Goal: Information Seeking & Learning: Learn about a topic

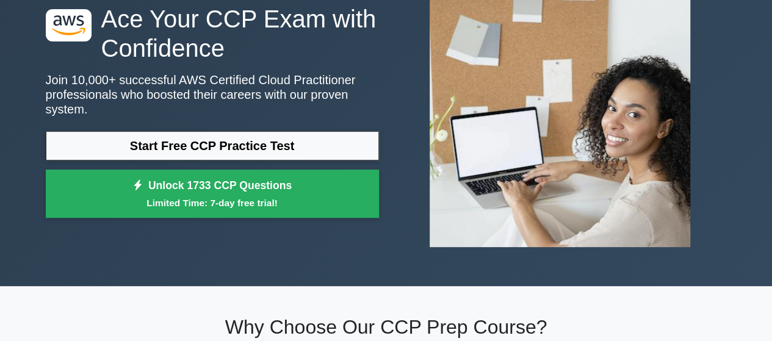
scroll to position [98, 0]
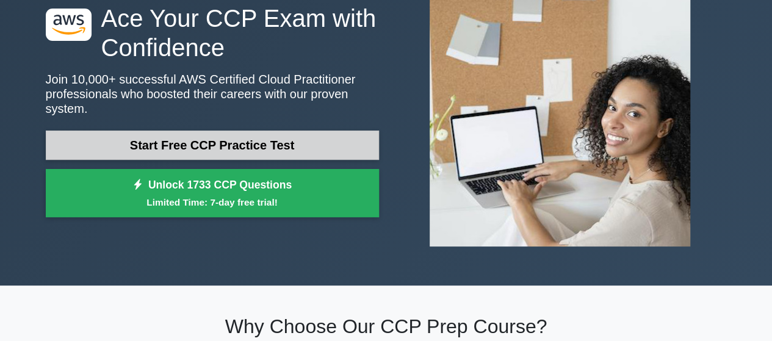
click at [291, 135] on link "Start Free CCP Practice Test" at bounding box center [212, 145] width 333 height 29
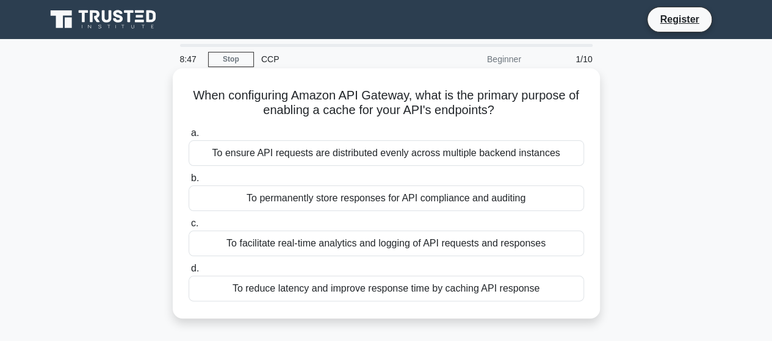
click at [368, 289] on div "To reduce latency and improve response time by caching API response" at bounding box center [387, 289] width 396 height 26
click at [189, 273] on input "d. To reduce latency and improve response time by caching API response" at bounding box center [189, 269] width 0 height 8
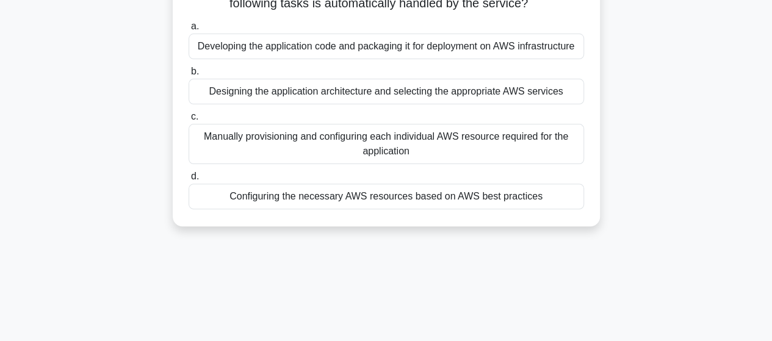
scroll to position [107, 0]
click at [370, 194] on div "Configuring the necessary AWS resources based on AWS best practices" at bounding box center [387, 196] width 396 height 26
click at [189, 180] on input "d. Configuring the necessary AWS resources based on AWS best practices" at bounding box center [189, 176] width 0 height 8
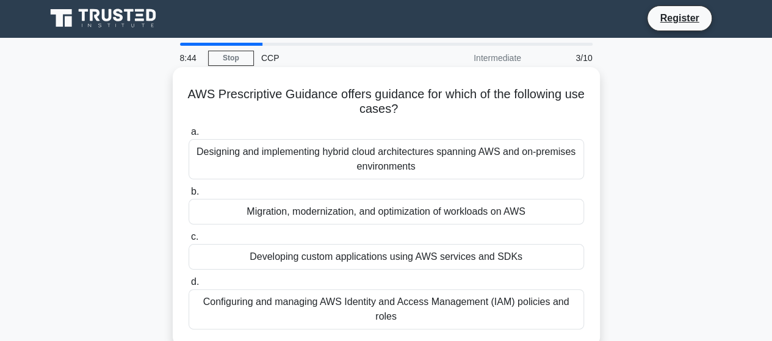
scroll to position [0, 0]
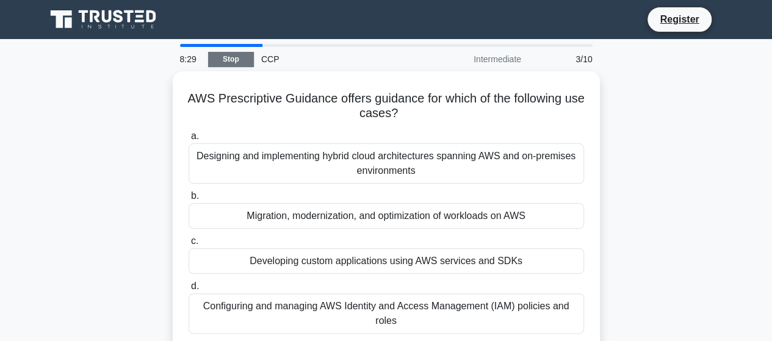
click at [244, 60] on link "Stop" at bounding box center [231, 59] width 46 height 15
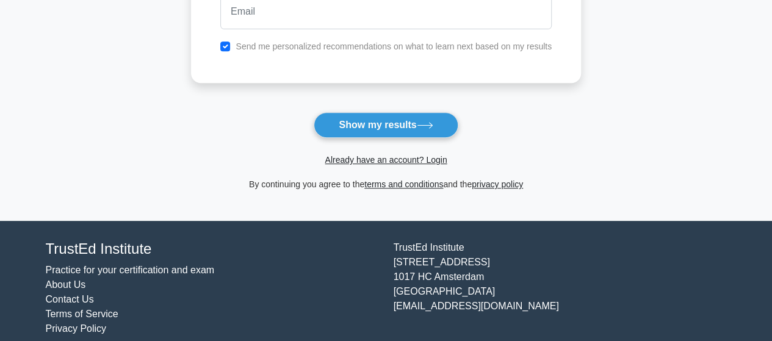
scroll to position [261, 0]
